Goal: Task Accomplishment & Management: Use online tool/utility

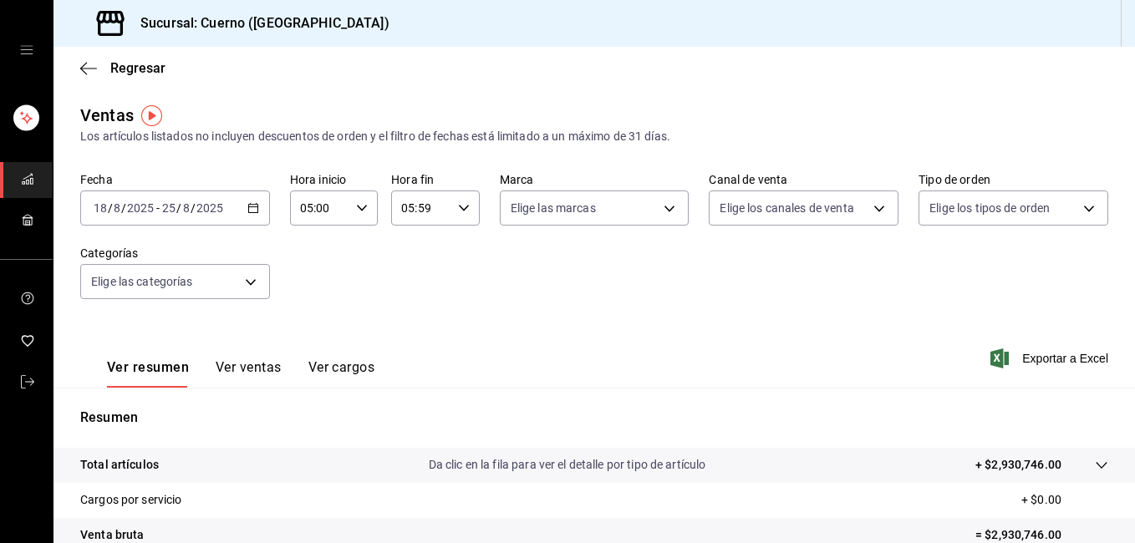
click at [255, 208] on \(Stroke\) "button" at bounding box center [253, 208] width 10 height 9
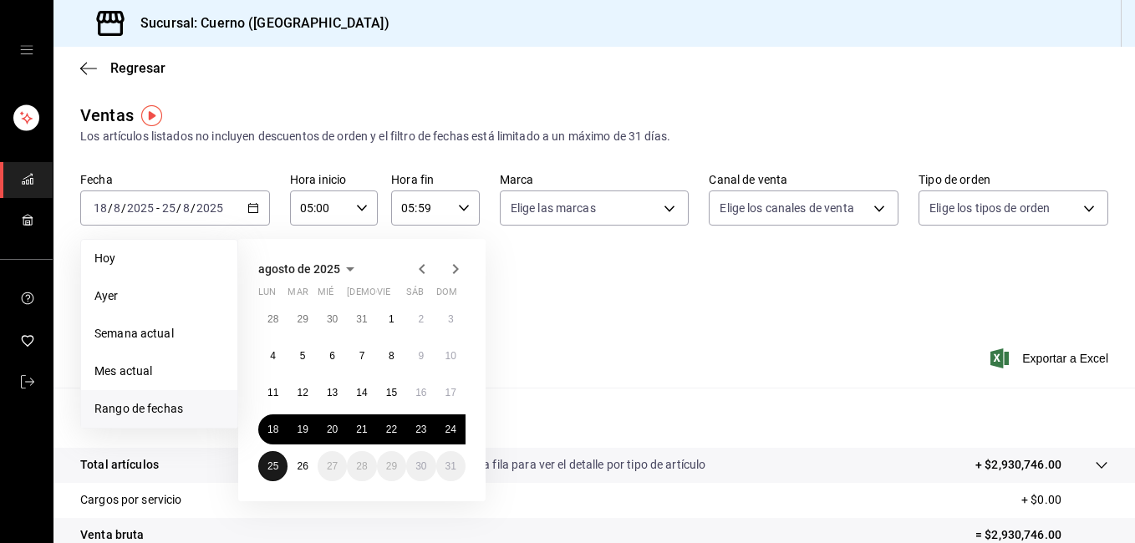
click at [273, 468] on abbr "25" at bounding box center [273, 467] width 11 height 12
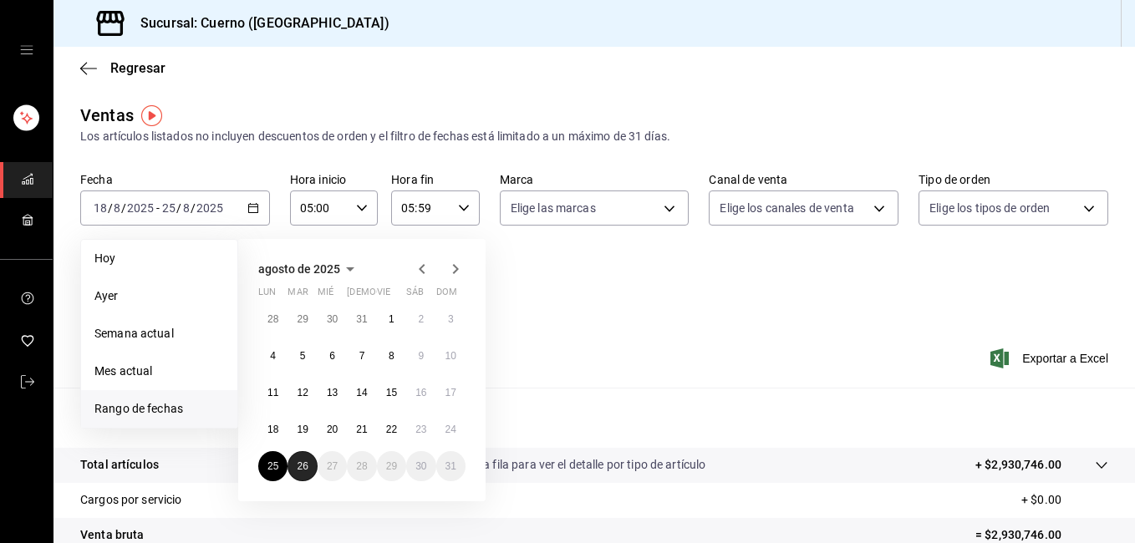
click at [300, 470] on abbr "26" at bounding box center [302, 467] width 11 height 12
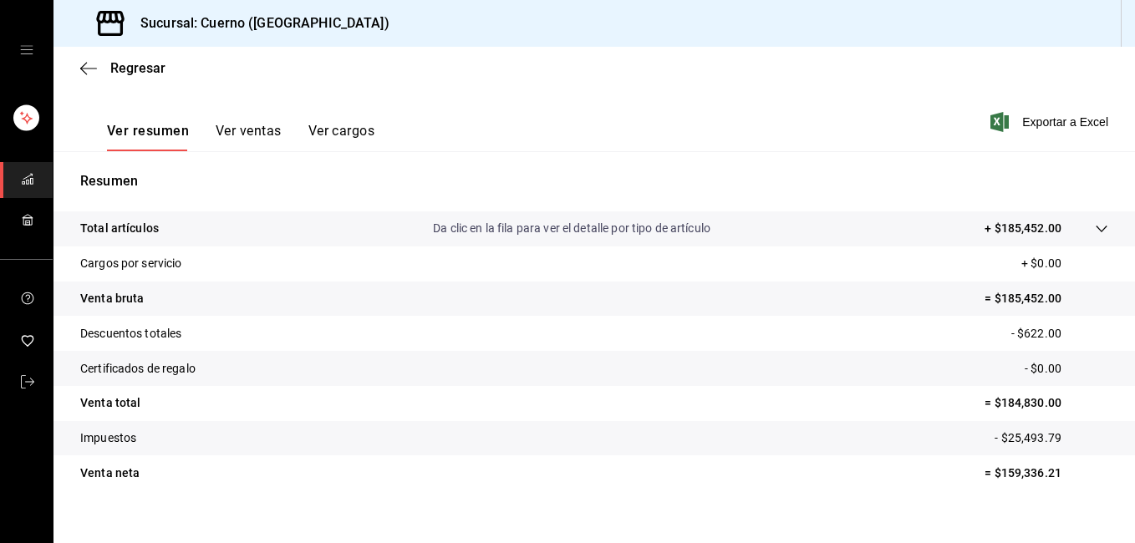
scroll to position [258, 0]
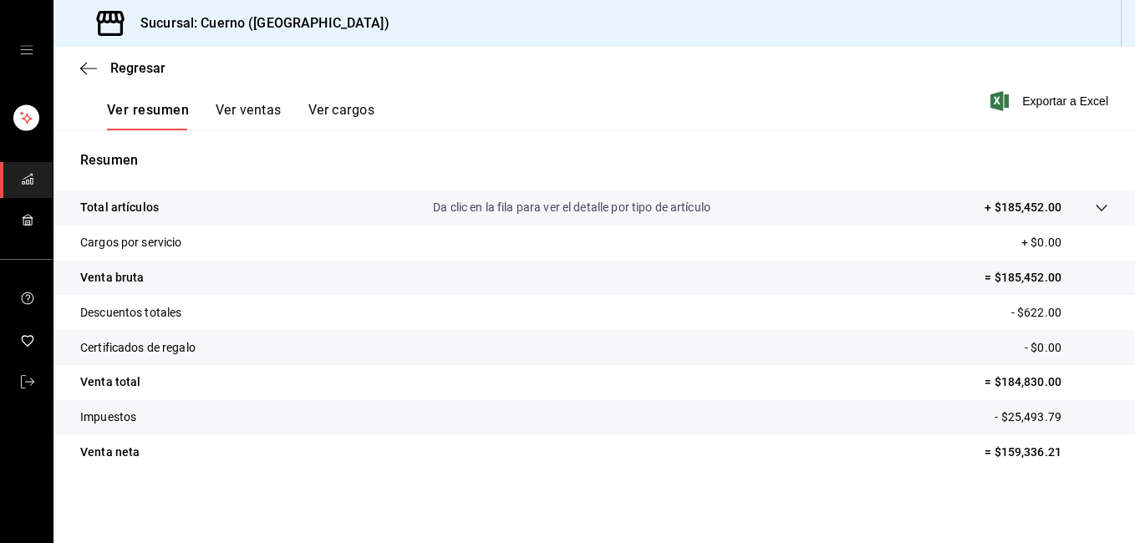
click at [1028, 451] on p "= $159,336.21" at bounding box center [1047, 453] width 124 height 18
click at [85, 71] on icon "button" at bounding box center [88, 68] width 17 height 15
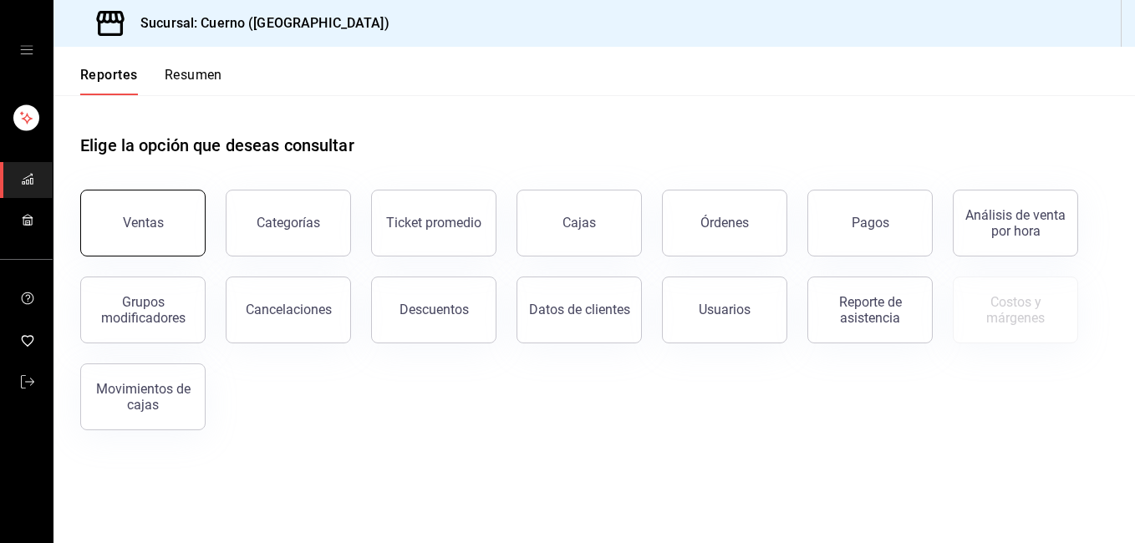
click at [151, 224] on div "Ventas" at bounding box center [143, 223] width 41 height 16
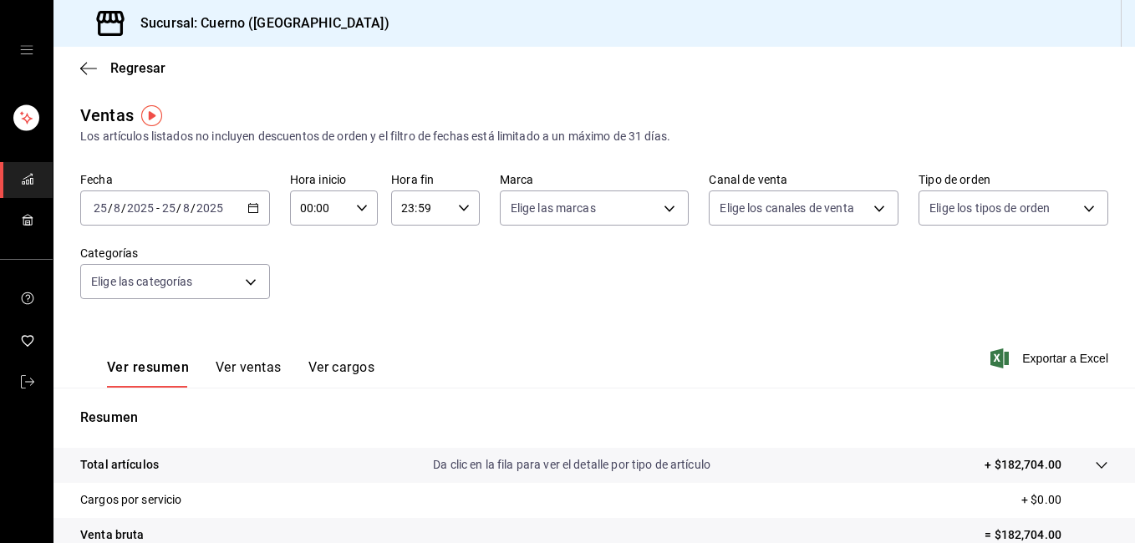
click at [250, 216] on div "[DATE] [DATE] - [DATE] [DATE]" at bounding box center [175, 208] width 190 height 35
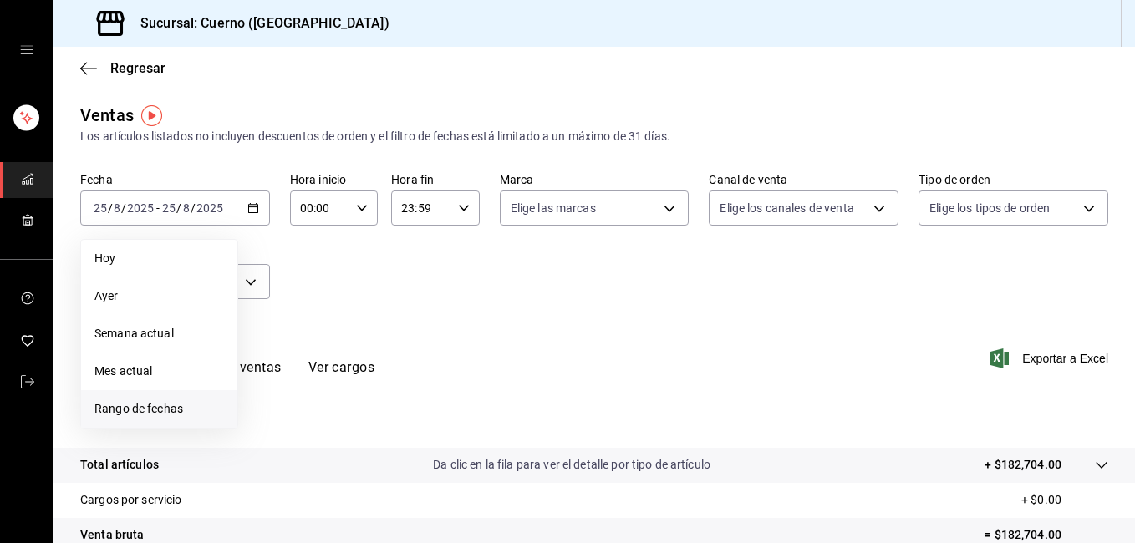
click at [164, 400] on span "Rango de fechas" at bounding box center [159, 409] width 130 height 18
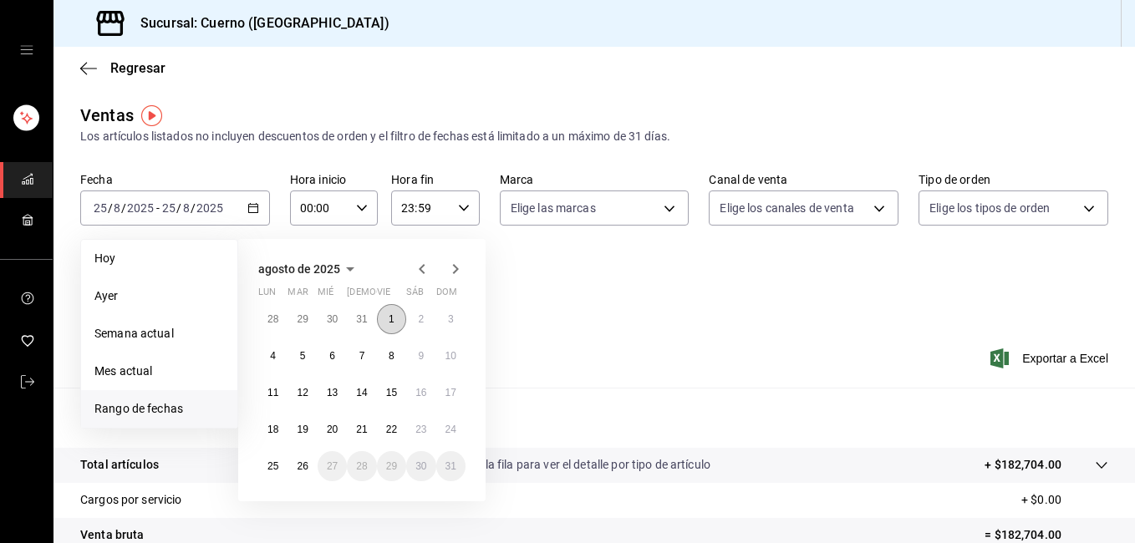
click at [401, 322] on button "1" at bounding box center [391, 319] width 29 height 30
click at [303, 474] on button "26" at bounding box center [302, 466] width 29 height 30
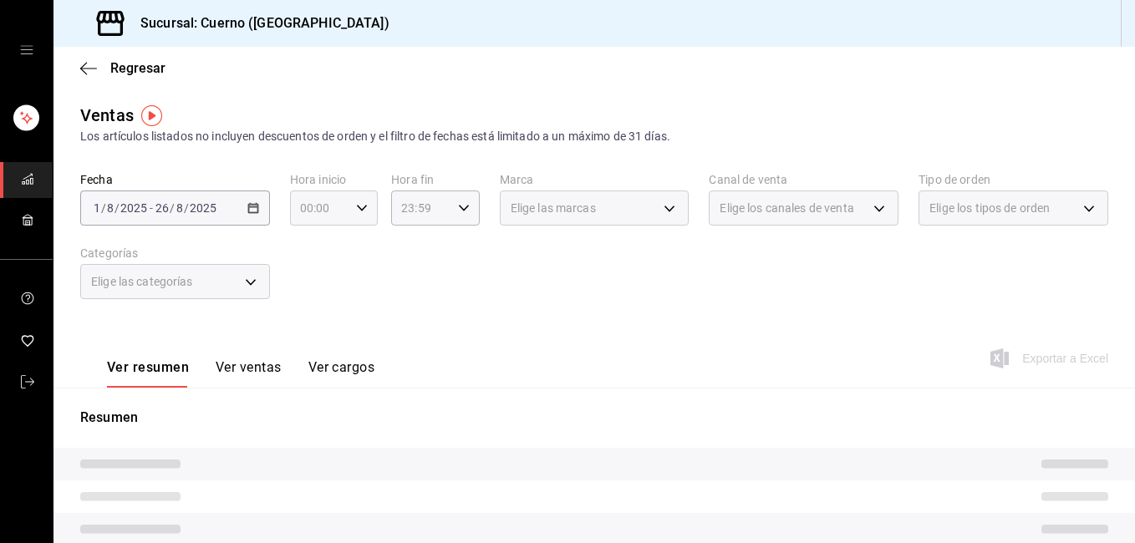
click at [360, 210] on \(Stroke\) "button" at bounding box center [362, 208] width 10 height 6
click at [307, 293] on span "01" at bounding box center [309, 290] width 17 height 13
type input "01:00"
click at [307, 293] on button "05" at bounding box center [309, 284] width 37 height 33
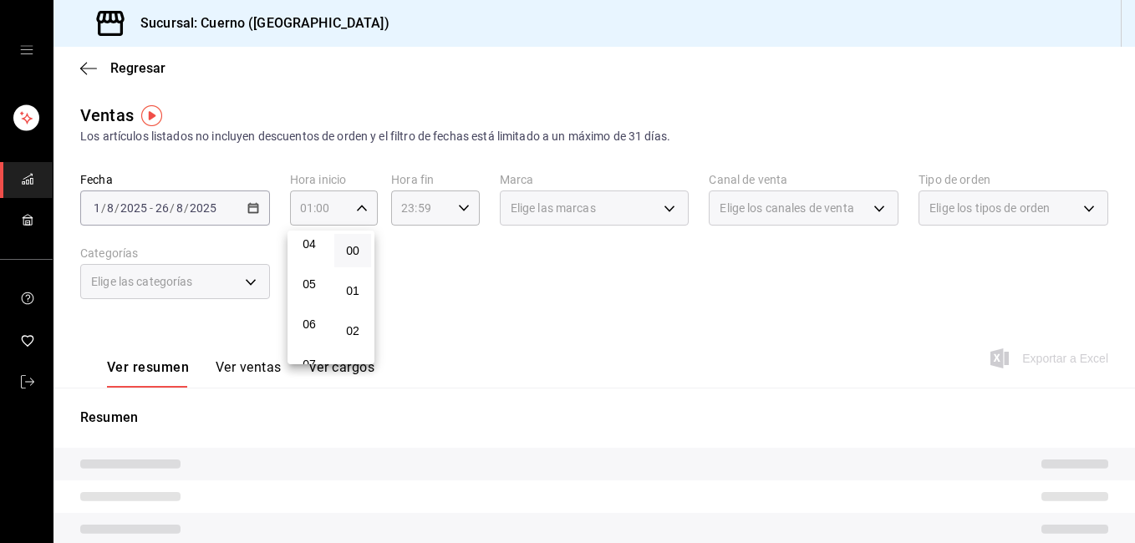
type input "05:00"
click at [454, 214] on div at bounding box center [567, 271] width 1135 height 543
click at [464, 207] on icon "button" at bounding box center [464, 208] width 12 height 12
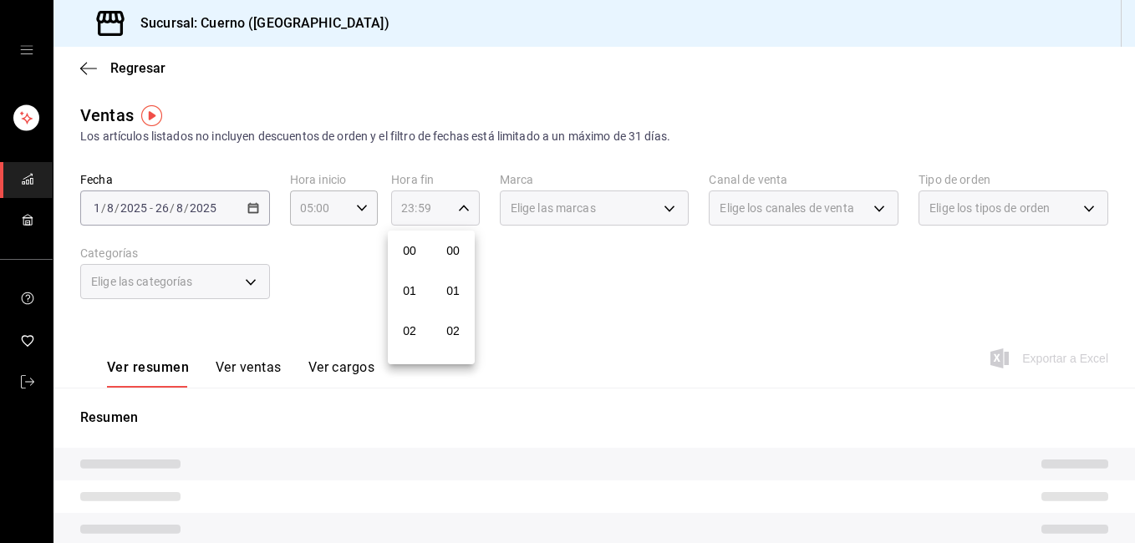
scroll to position [2274, 0]
click at [413, 293] on button "22" at bounding box center [409, 304] width 37 height 33
type input "22:59"
click at [413, 293] on span "05" at bounding box center [409, 290] width 17 height 13
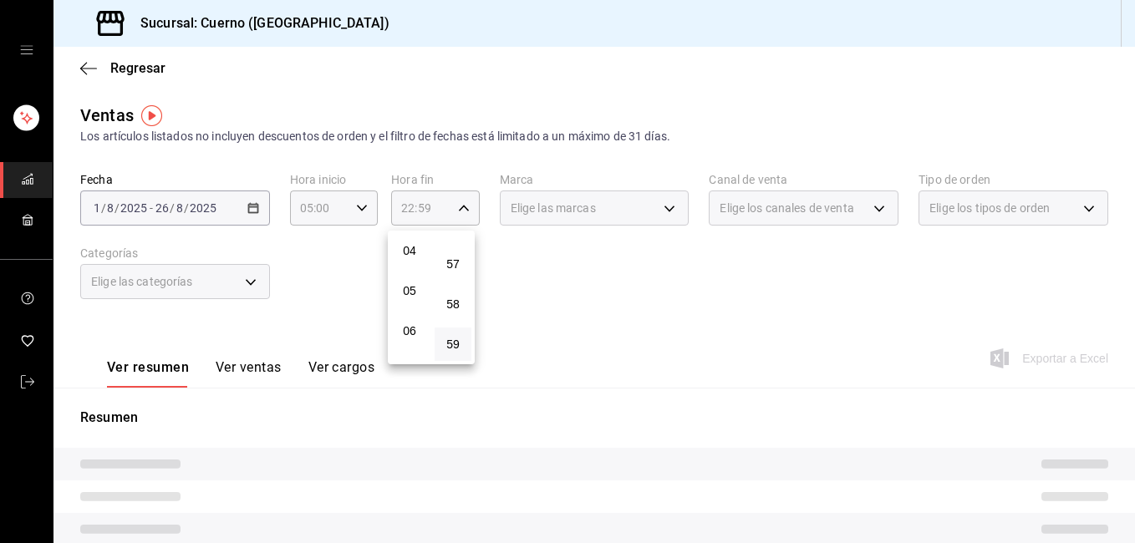
type input "05:59"
click at [627, 300] on div at bounding box center [567, 271] width 1135 height 543
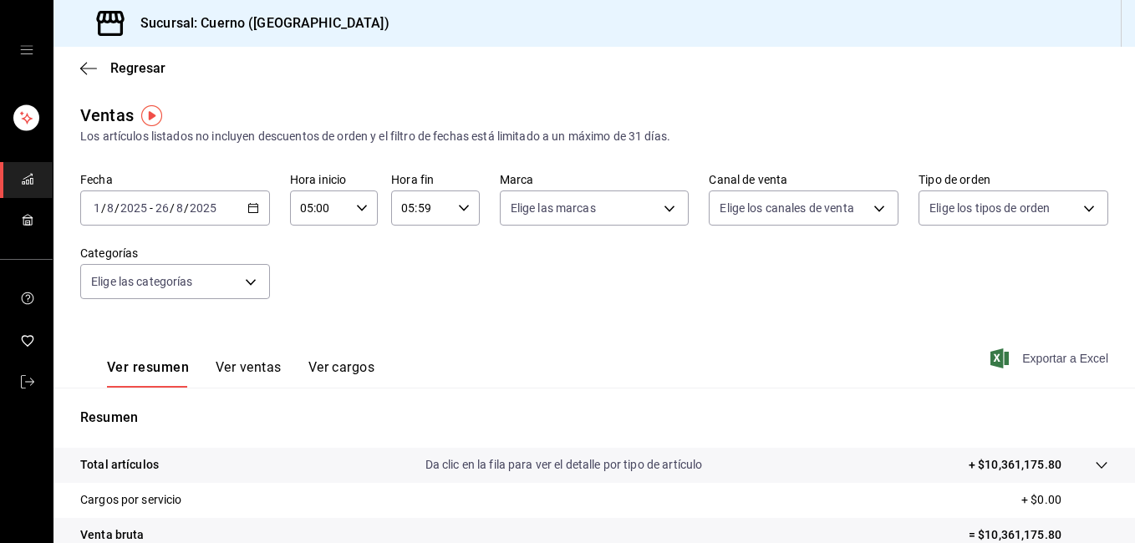
click at [1069, 353] on span "Exportar a Excel" at bounding box center [1051, 359] width 115 height 20
click at [1030, 352] on span "Exportar a Excel" at bounding box center [1051, 359] width 115 height 20
